Goal: Task Accomplishment & Management: Use online tool/utility

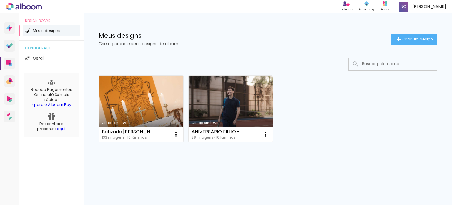
click at [140, 130] on div "Batizado [PERSON_NAME]" at bounding box center [128, 131] width 52 height 5
click at [178, 132] on iron-icon at bounding box center [175, 133] width 7 height 7
click at [138, 101] on link "Criado em [DATE]" at bounding box center [141, 108] width 84 height 67
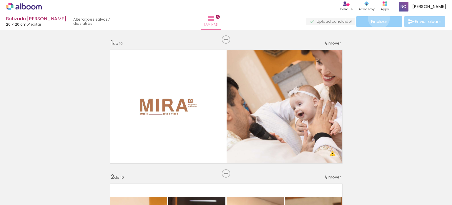
click at [377, 18] on paper-button "Finalizar" at bounding box center [379, 21] width 46 height 11
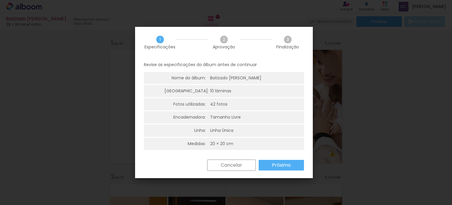
click at [0, 0] on slot "Próximo" at bounding box center [0, 0] width 0 height 0
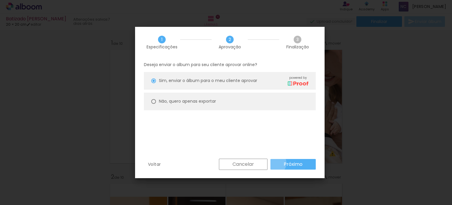
click at [274, 162] on paper-button "Próximo" at bounding box center [293, 164] width 45 height 11
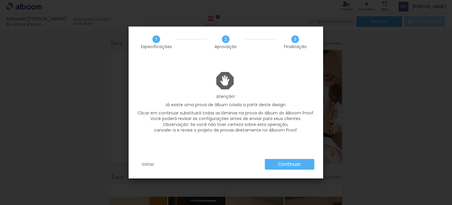
click at [274, 162] on paper-button "Continuar" at bounding box center [289, 164] width 49 height 11
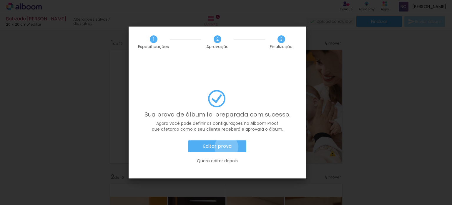
click at [0, 0] on slot "Editar prova" at bounding box center [0, 0] width 0 height 0
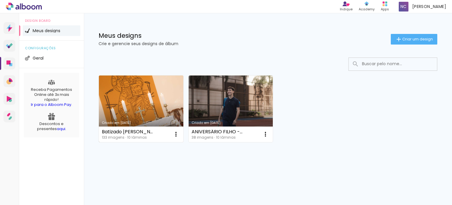
click at [154, 96] on link "Criado em [DATE]" at bounding box center [141, 108] width 84 height 67
